Goal: Navigation & Orientation: Find specific page/section

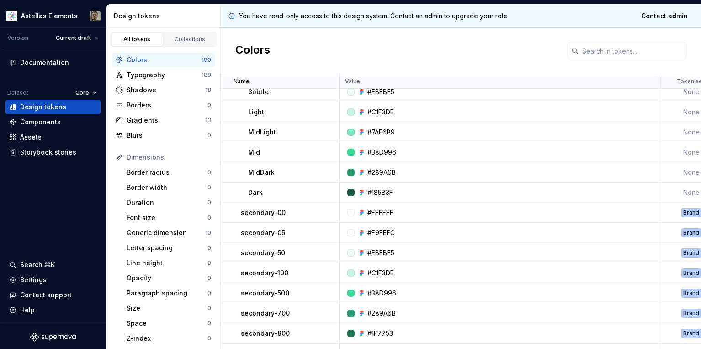
scroll to position [191, 0]
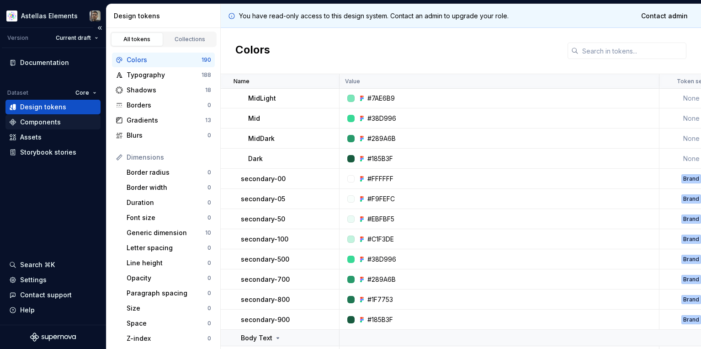
click at [33, 124] on div "Components" at bounding box center [40, 121] width 41 height 9
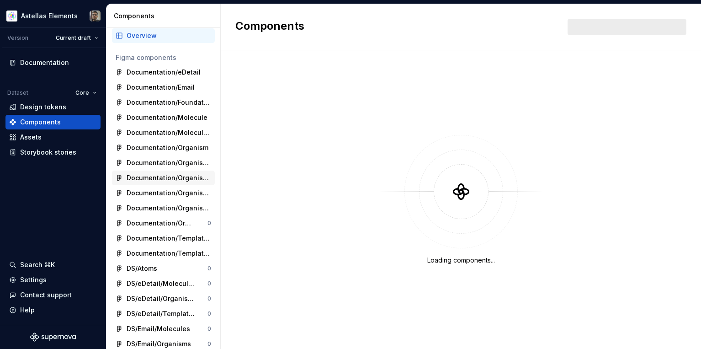
scroll to position [26, 0]
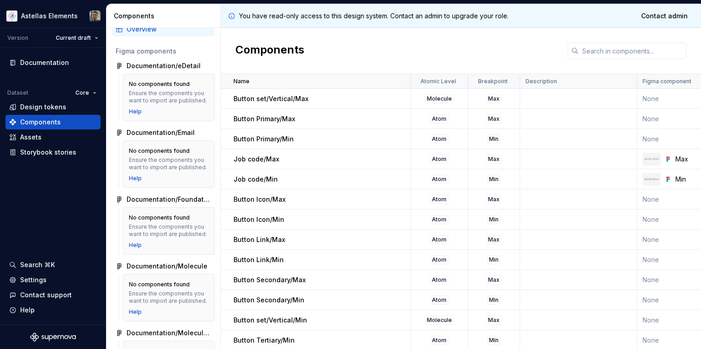
click at [169, 172] on div "No components found Ensure the components you want to import are published. Help" at bounding box center [169, 164] width 80 height 36
click at [36, 135] on div "Assets" at bounding box center [30, 137] width 21 height 9
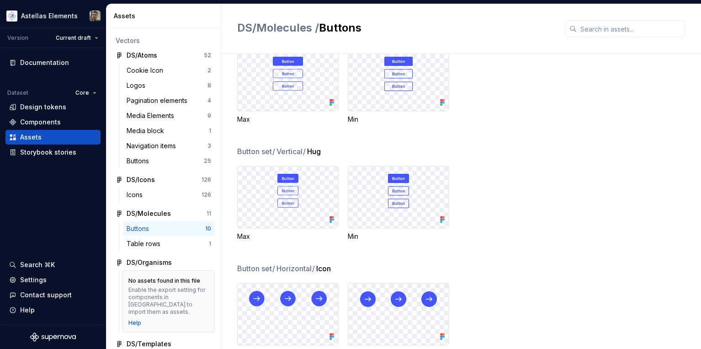
scroll to position [249, 0]
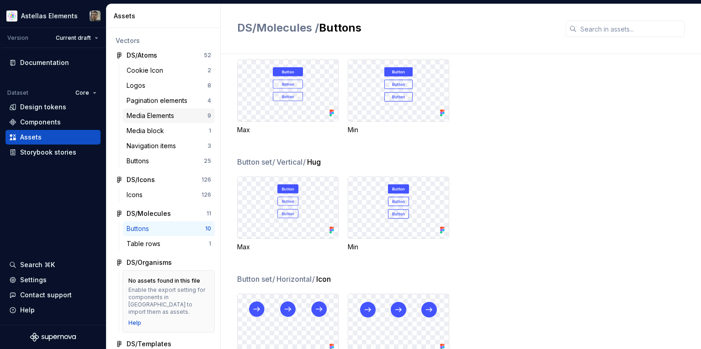
click at [156, 120] on div "Media Elements 9" at bounding box center [169, 115] width 92 height 15
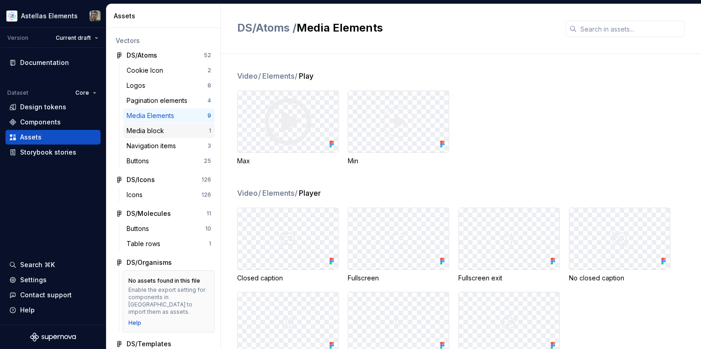
click at [150, 135] on div "Media block" at bounding box center [147, 130] width 41 height 9
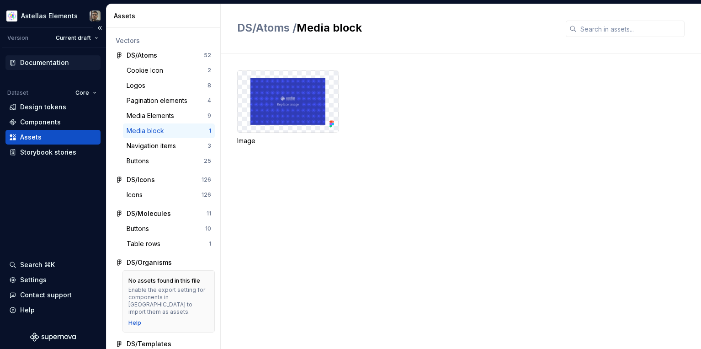
click at [49, 60] on div "Documentation" at bounding box center [44, 62] width 49 height 9
